Goal: Task Accomplishment & Management: Manage account settings

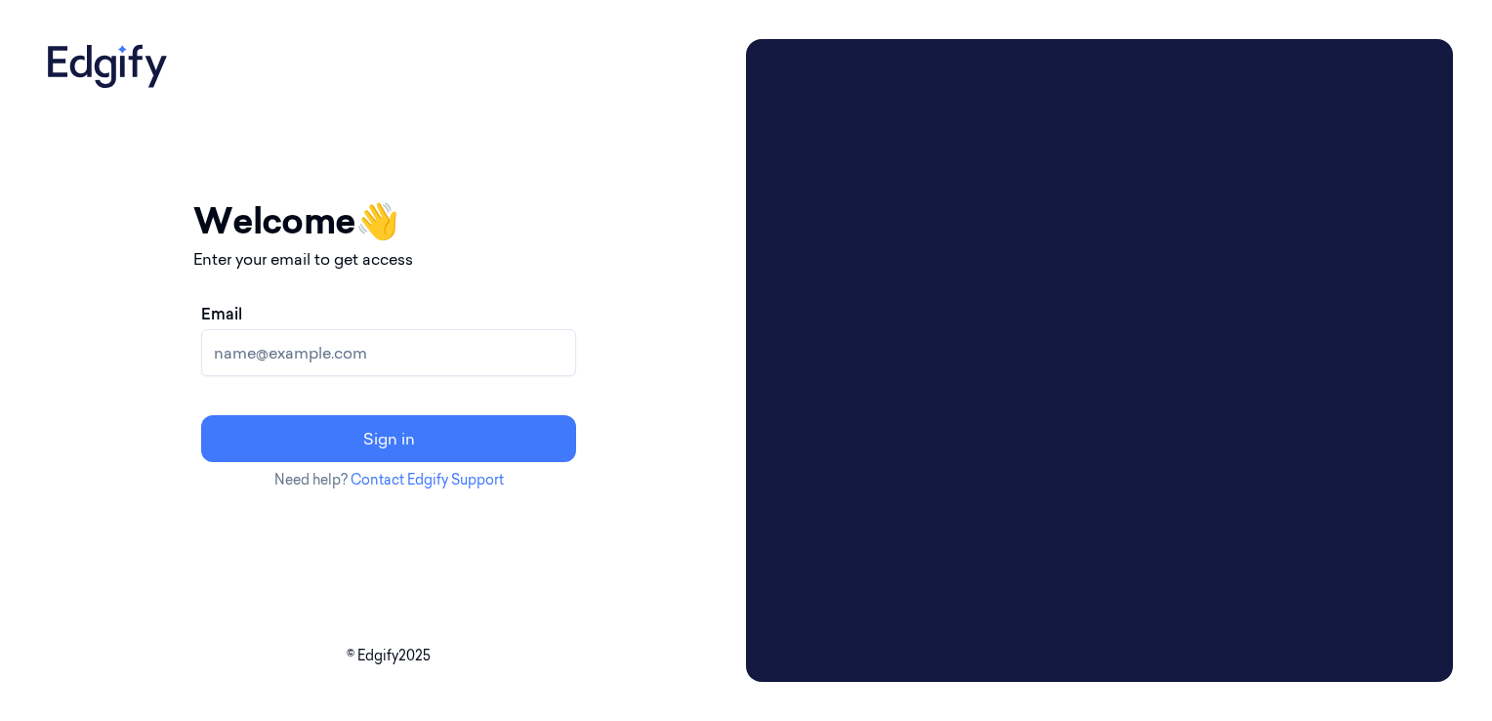
click at [381, 355] on input "Email" at bounding box center [388, 352] width 375 height 47
type input "[EMAIL_ADDRESS]"
click at [335, 458] on button "Sign in" at bounding box center [388, 438] width 375 height 47
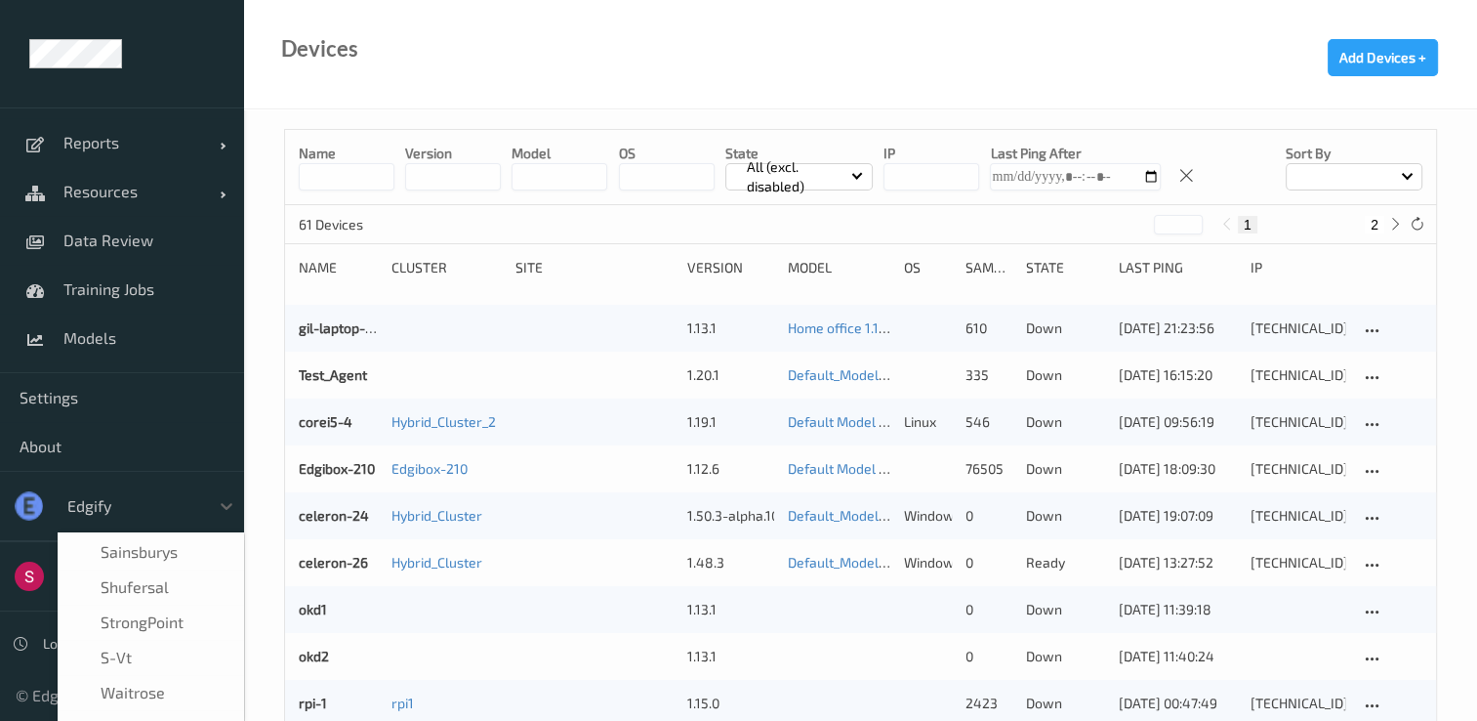
scroll to position [487, 0]
click at [184, 400] on span "Settings" at bounding box center [122, 398] width 205 height 20
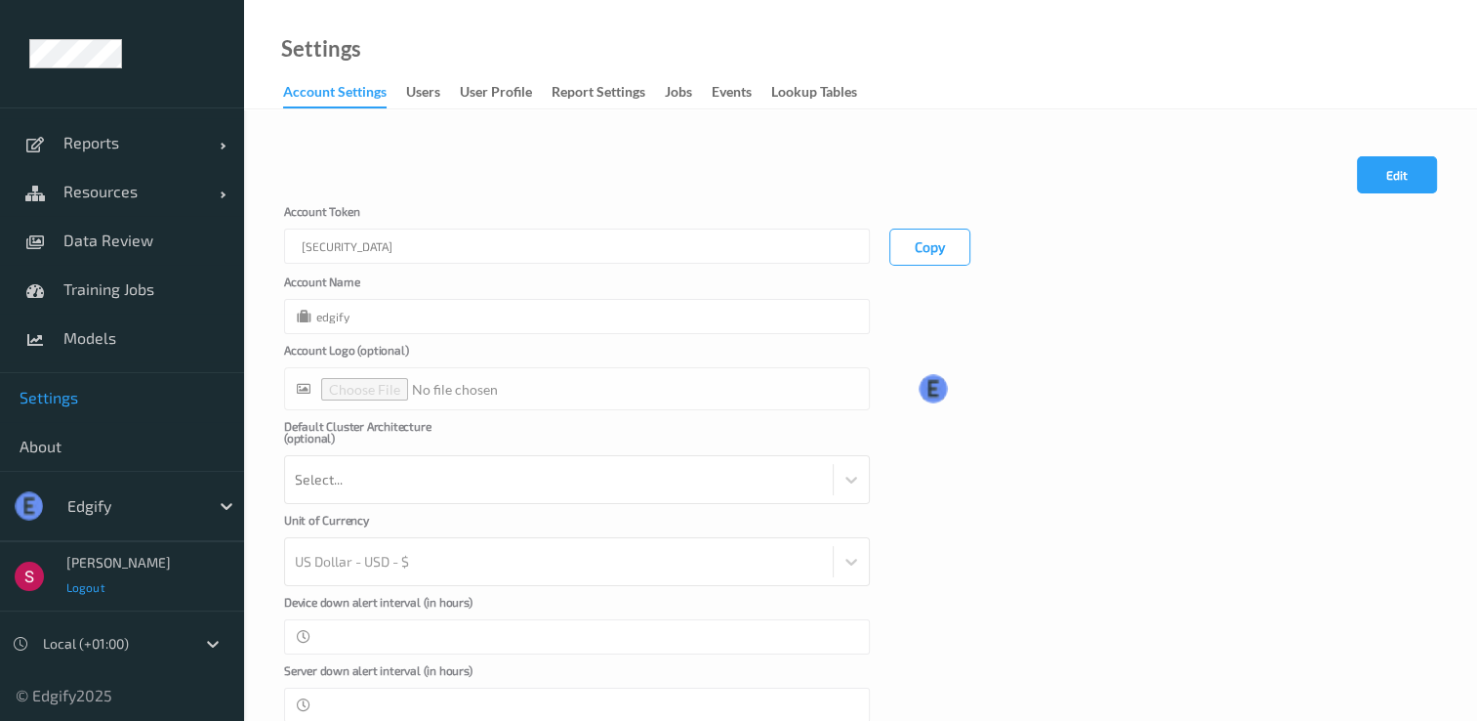
click at [82, 582] on span "Logout" at bounding box center [85, 587] width 39 height 14
